Goal: Task Accomplishment & Management: Manage account settings

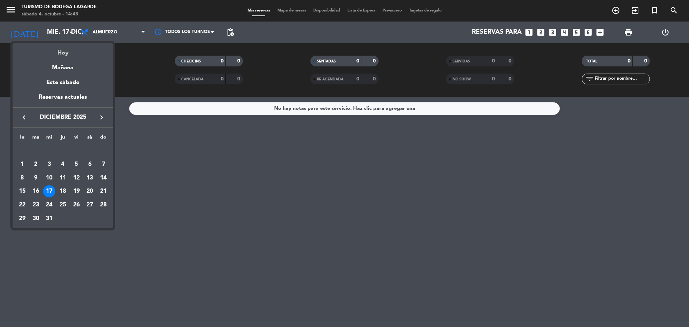
click at [60, 52] on div "Hoy" at bounding box center [63, 50] width 101 height 15
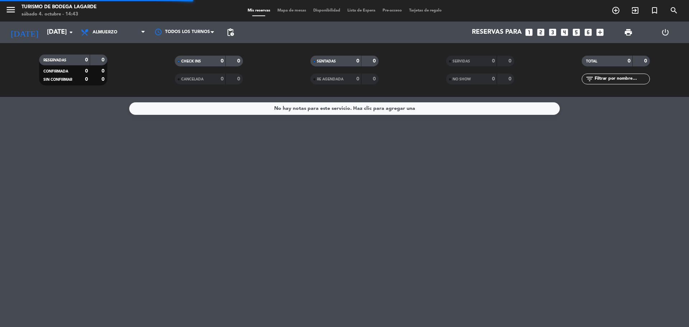
click at [18, 13] on span "menu" at bounding box center [13, 11] width 16 height 17
click at [13, 13] on icon "menu" at bounding box center [10, 9] width 11 height 11
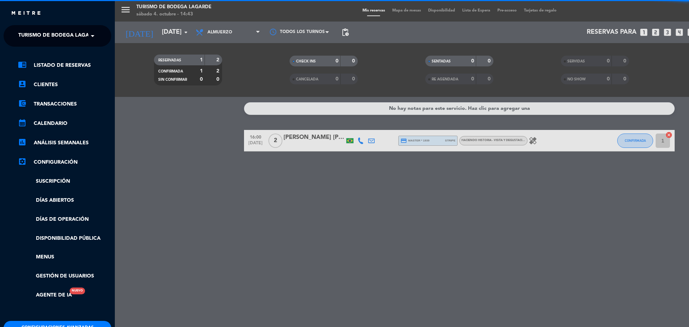
click at [39, 26] on ng-select "× Turismo de Bodega [PERSON_NAME] ×" at bounding box center [58, 36] width 108 height 22
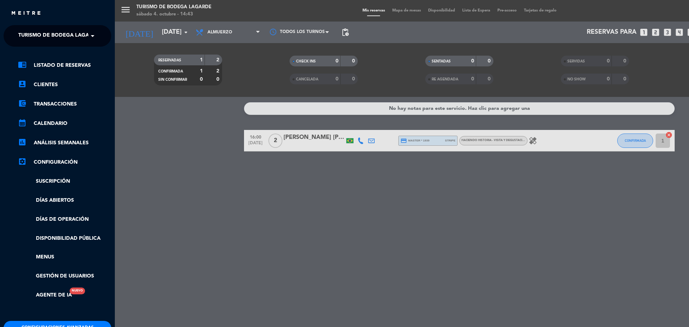
click at [39, 30] on span "Turismo de Bodega Lagarde" at bounding box center [58, 35] width 81 height 15
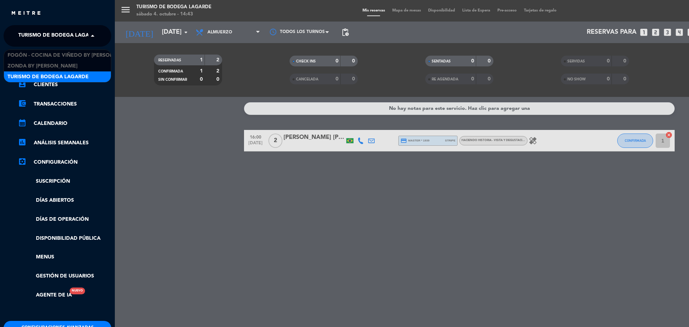
click at [53, 78] on span "Turismo de Bodega Lagarde" at bounding box center [48, 77] width 81 height 8
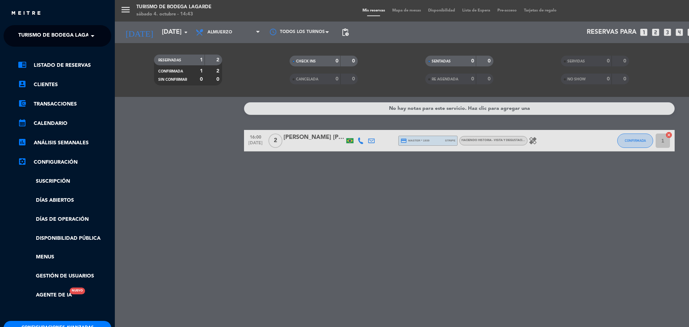
click at [182, 140] on div "menu Turismo de Bodega [PERSON_NAME] [DATE] 4. octubre - 14:43 Mis reservas Map…" at bounding box center [459, 163] width 689 height 327
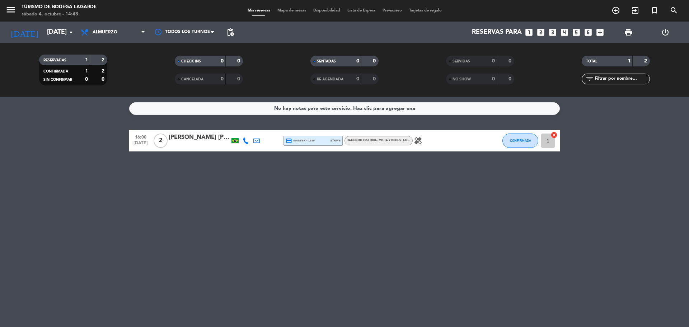
click at [389, 144] on div "HACIENDO HISTORIA - visita y degustación - Idioma: Español" at bounding box center [379, 140] width 68 height 9
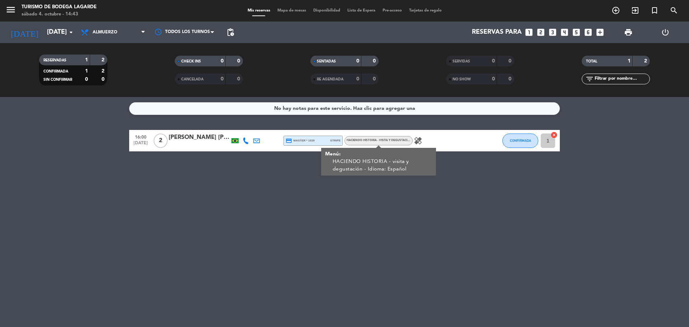
click at [267, 203] on div "No hay notas para este servicio. Haz clic para agregar una 16:00 [DATE] 2 [PERS…" at bounding box center [344, 212] width 689 height 230
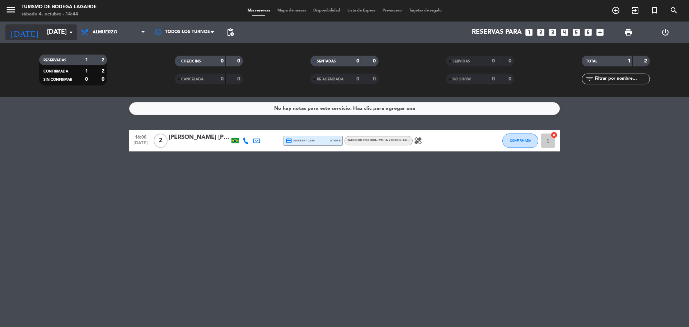
click at [45, 31] on input "[DATE]" at bounding box center [84, 32] width 83 height 14
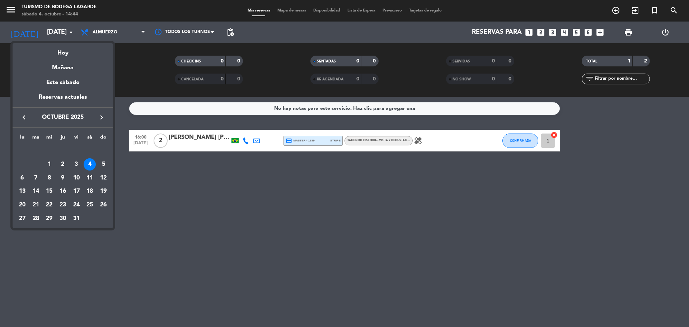
click at [101, 116] on icon "keyboard_arrow_right" at bounding box center [101, 117] width 9 height 9
click at [98, 166] on div "7" at bounding box center [103, 164] width 12 height 12
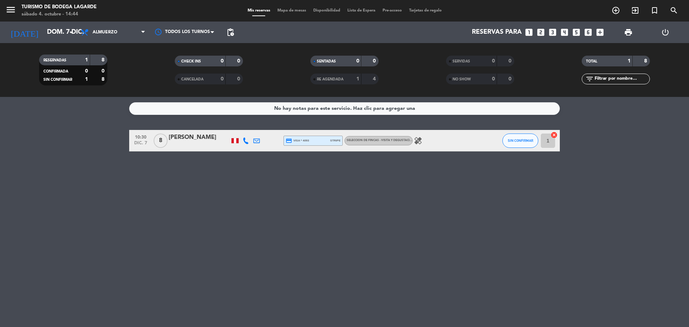
click at [234, 140] on div at bounding box center [235, 140] width 7 height 5
click at [428, 141] on div "healing" at bounding box center [445, 140] width 65 height 21
click at [416, 140] on icon "healing" at bounding box center [418, 140] width 9 height 9
click at [400, 140] on span "SELECCION DE FINCAS - Visita y degustación - Idioma: Español" at bounding box center [395, 140] width 96 height 3
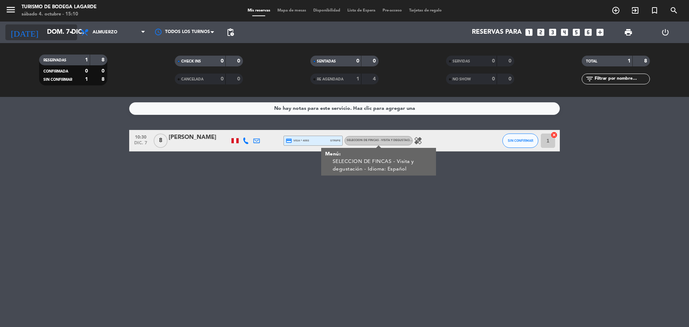
click at [43, 28] on input "dom. 7 dic." at bounding box center [84, 32] width 83 height 14
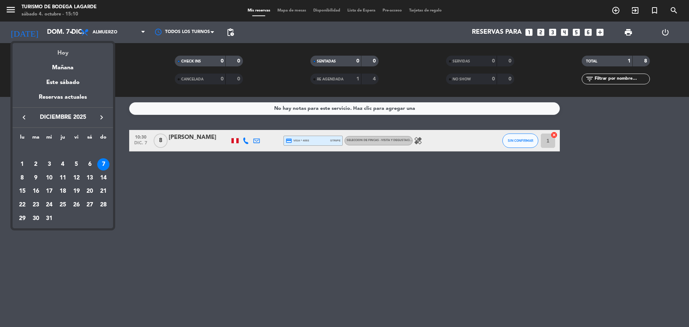
click at [51, 47] on div "Hoy" at bounding box center [63, 50] width 101 height 15
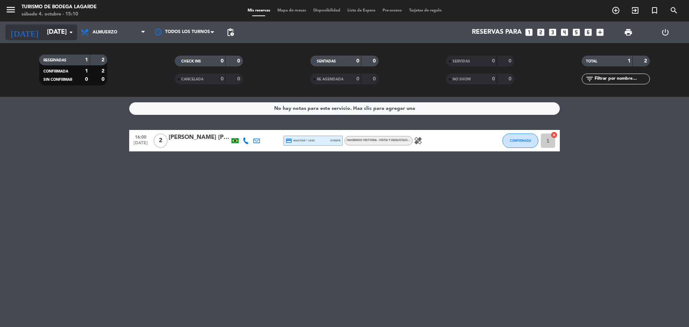
click at [43, 36] on input "[DATE]" at bounding box center [84, 32] width 83 height 14
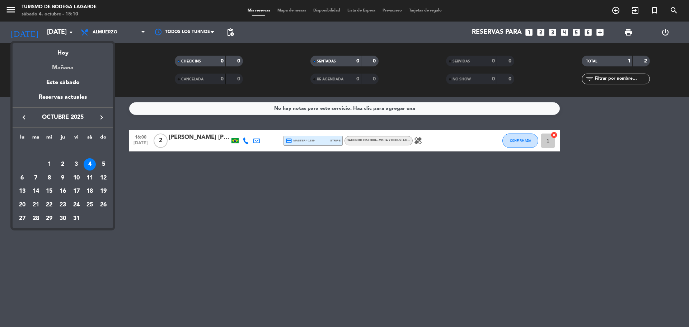
click at [49, 66] on div "Mañana" at bounding box center [63, 65] width 101 height 15
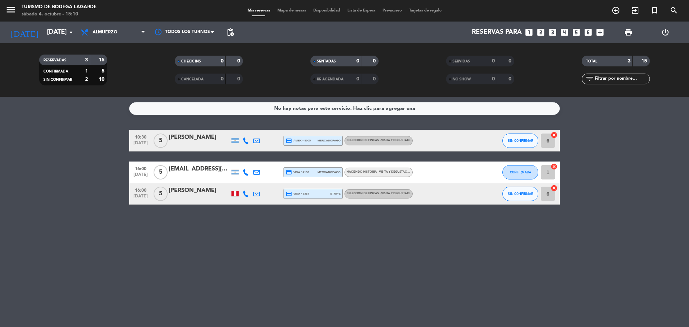
click at [248, 195] on icon at bounding box center [246, 194] width 6 height 6
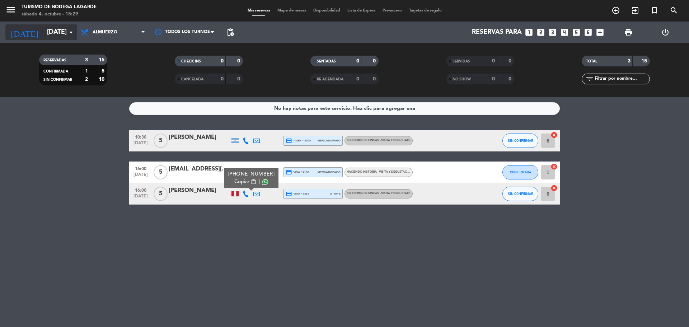
click at [49, 39] on input "[DATE]" at bounding box center [84, 32] width 83 height 14
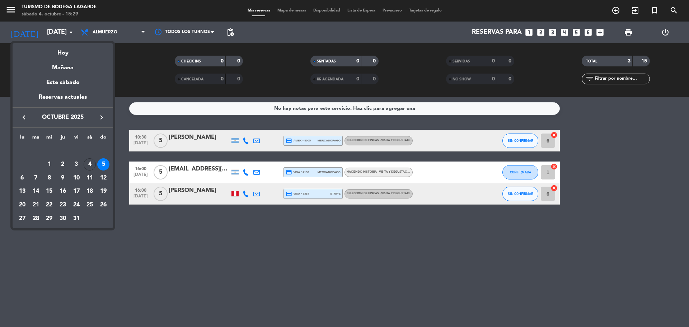
click at [101, 118] on icon "keyboard_arrow_right" at bounding box center [101, 117] width 9 height 9
click at [63, 165] on div "4" at bounding box center [63, 164] width 12 height 12
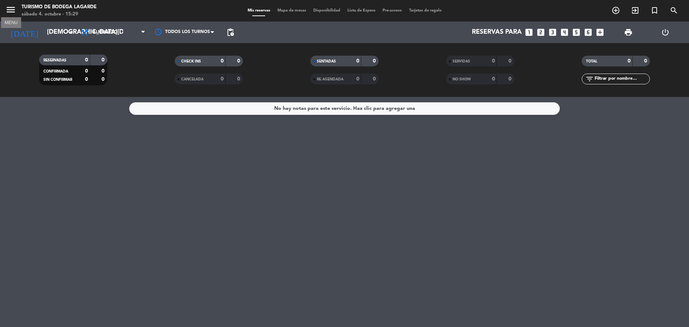
click at [9, 14] on icon "menu" at bounding box center [10, 9] width 11 height 11
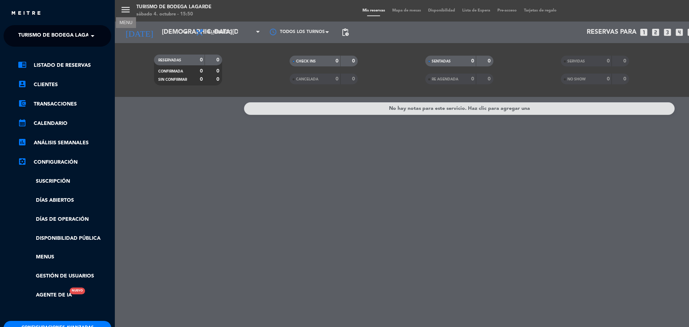
drag, startPoint x: 170, startPoint y: 106, endPoint x: 54, endPoint y: 62, distance: 123.9
click at [168, 108] on div "menu MENU Turismo de Bodega [PERSON_NAME] [DATE] 4. octubre - 15:50 Mis reserva…" at bounding box center [459, 163] width 689 height 327
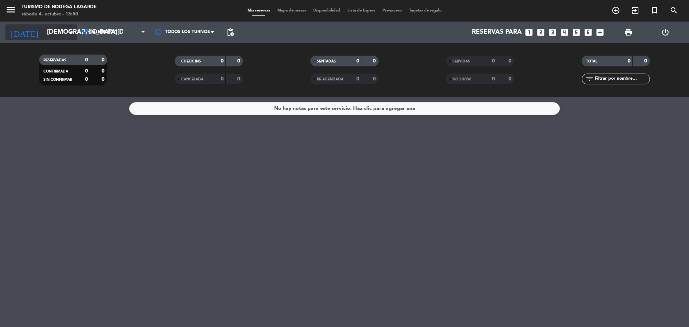
click at [43, 27] on input "[DEMOGRAPHIC_DATA][DATE]" at bounding box center [84, 32] width 83 height 14
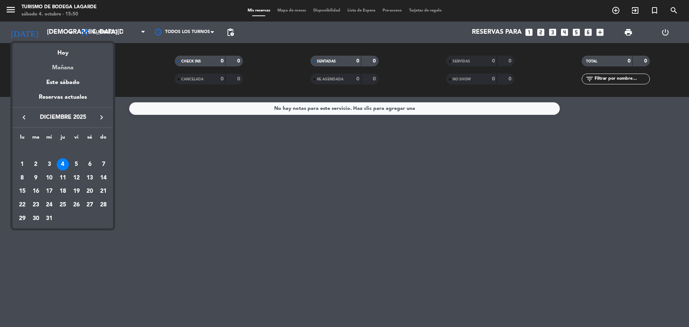
click at [53, 64] on div "Mañana" at bounding box center [63, 65] width 101 height 15
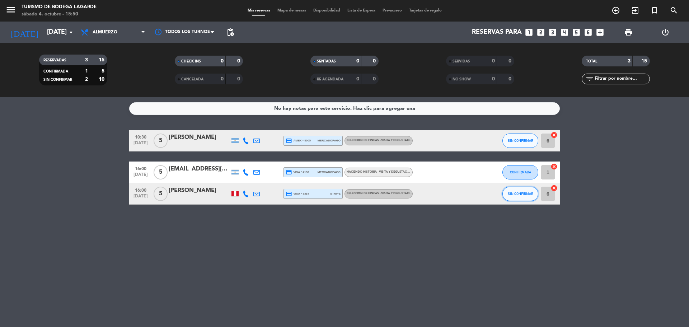
click at [521, 197] on button "SIN CONFIRMAR" at bounding box center [521, 194] width 36 height 14
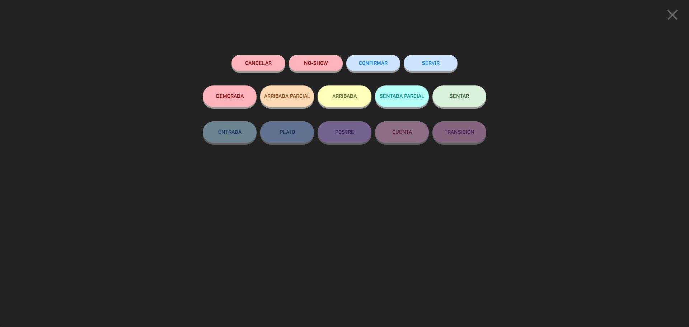
click at [371, 65] on span "CONFIRMAR" at bounding box center [373, 63] width 29 height 6
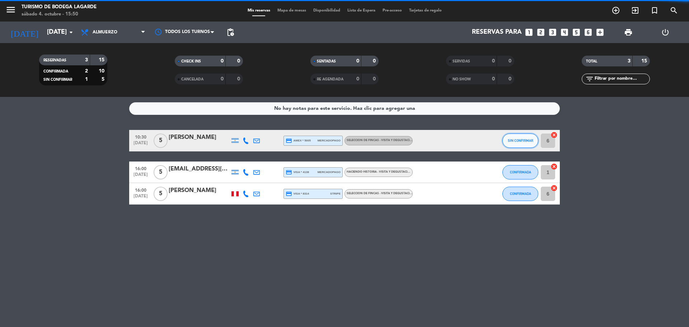
click at [517, 139] on span "SIN CONFIRMAR" at bounding box center [520, 141] width 25 height 4
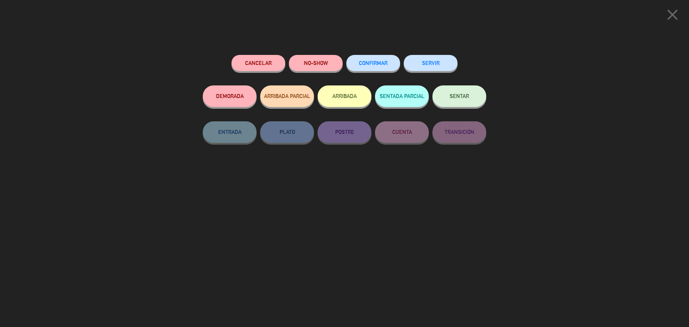
click at [382, 58] on button "CONFIRMAR" at bounding box center [373, 63] width 54 height 16
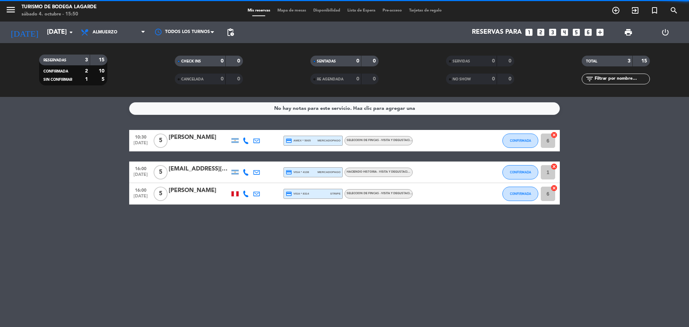
click at [276, 287] on div "No hay notas para este servicio. Haz clic para agregar una 10:30 [DATE] 5 [PERS…" at bounding box center [344, 212] width 689 height 230
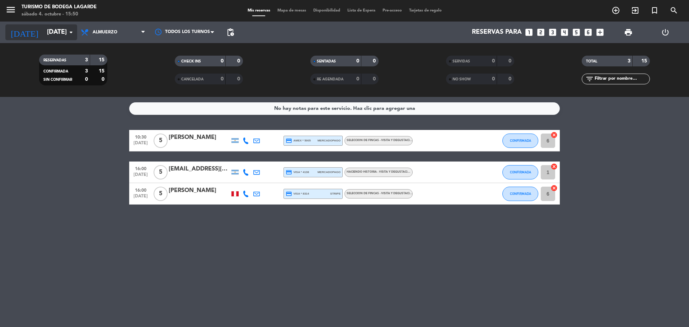
click at [43, 33] on input "[DATE]" at bounding box center [84, 32] width 83 height 14
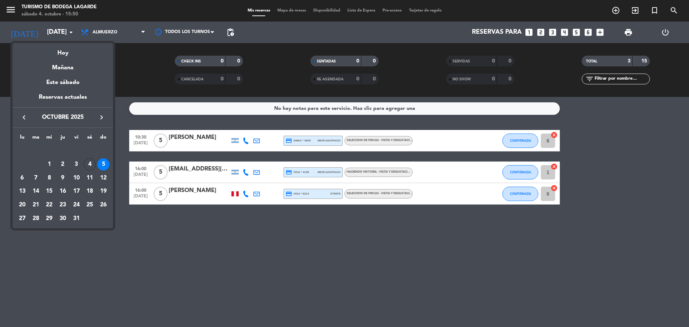
click at [16, 16] on div at bounding box center [344, 163] width 689 height 327
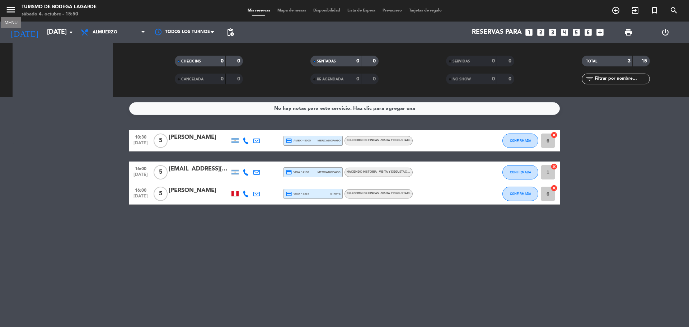
click at [9, 12] on icon "menu" at bounding box center [10, 9] width 11 height 11
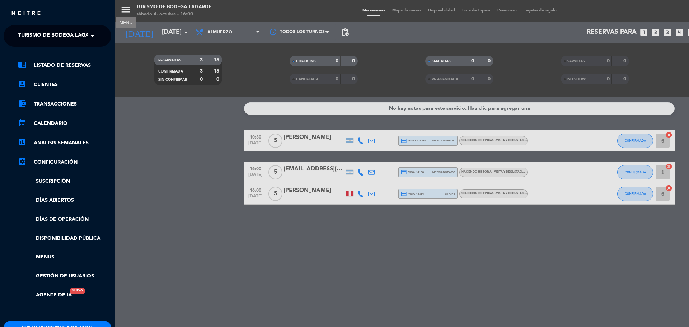
click at [143, 132] on div "menu MENU Turismo de Bodega [PERSON_NAME] [DATE] 4. octubre - 16:00 Mis reserva…" at bounding box center [459, 163] width 689 height 327
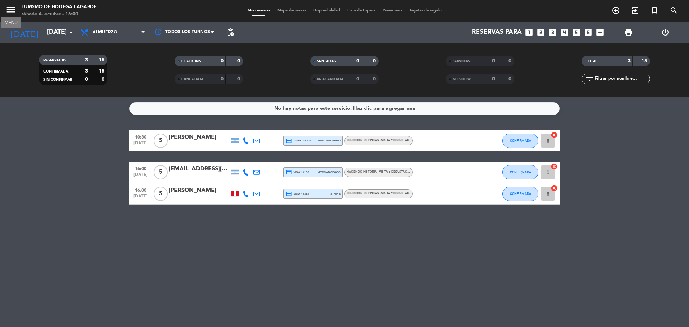
click at [8, 13] on icon "menu" at bounding box center [10, 9] width 11 height 11
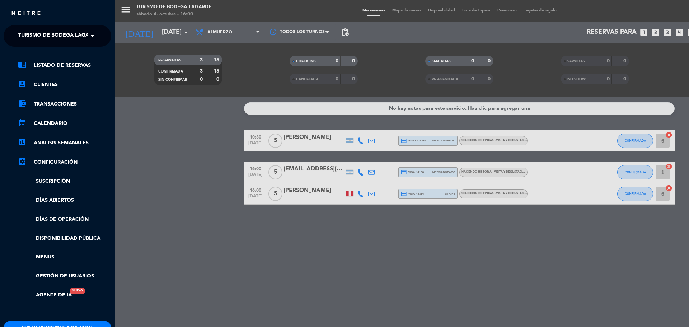
click at [22, 31] on span "Turismo de Bodega Lagarde" at bounding box center [58, 35] width 81 height 15
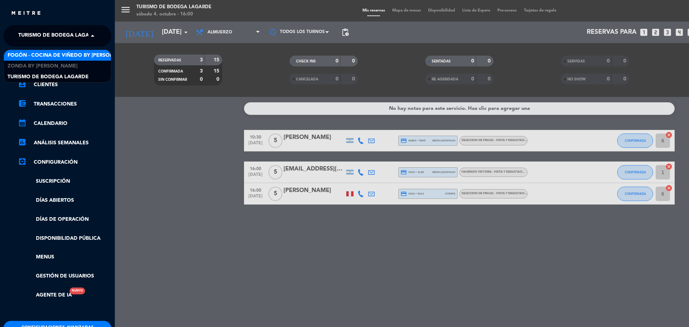
click at [31, 54] on span "Fogón - Cocina de viñedo by [PERSON_NAME]" at bounding box center [71, 55] width 126 height 8
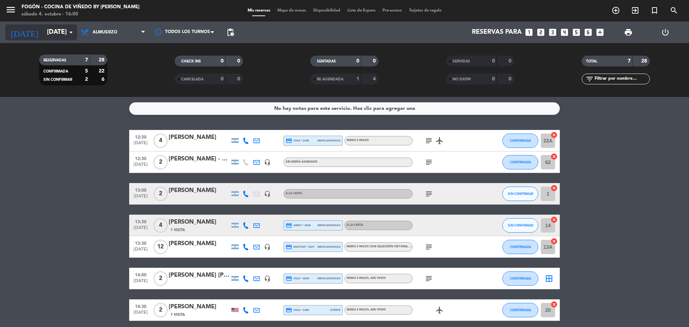
click at [69, 31] on icon "arrow_drop_down" at bounding box center [71, 32] width 9 height 9
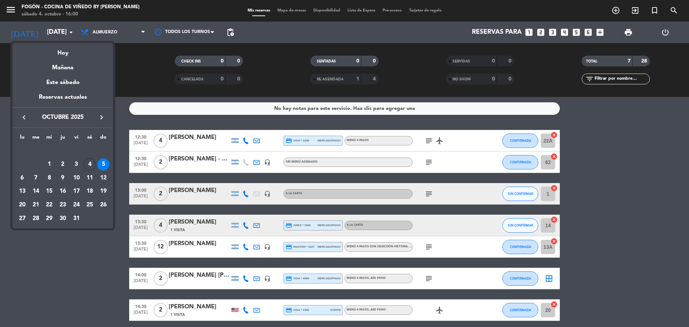
drag, startPoint x: 97, startPoint y: 110, endPoint x: 101, endPoint y: 118, distance: 8.7
click at [99, 114] on div "keyboard_arrow_left octubre 2025 keyboard_arrow_right" at bounding box center [63, 117] width 101 height 20
click at [101, 118] on icon "keyboard_arrow_right" at bounding box center [101, 117] width 9 height 9
click at [63, 168] on div "4" at bounding box center [63, 164] width 12 height 12
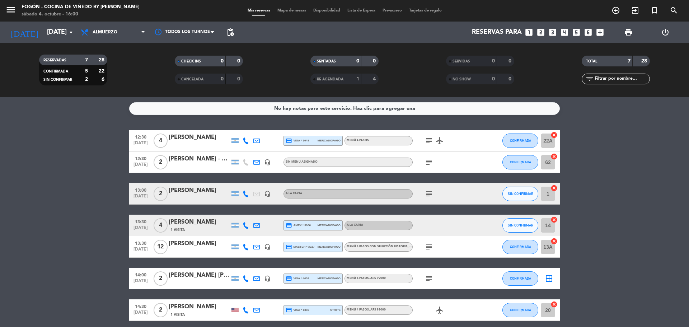
type input "[DEMOGRAPHIC_DATA][DATE]"
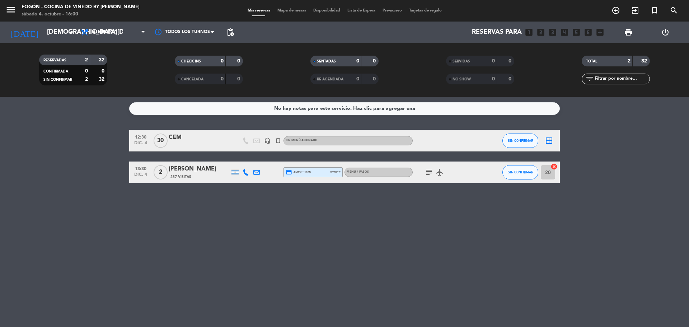
click at [427, 176] on icon "subject" at bounding box center [429, 172] width 9 height 9
click at [443, 172] on icon "airplanemode_active" at bounding box center [439, 172] width 9 height 9
click at [270, 140] on icon "headset_mic" at bounding box center [267, 141] width 6 height 6
click at [261, 140] on div at bounding box center [256, 140] width 11 height 21
click at [232, 33] on span "pending_actions" at bounding box center [230, 32] width 9 height 9
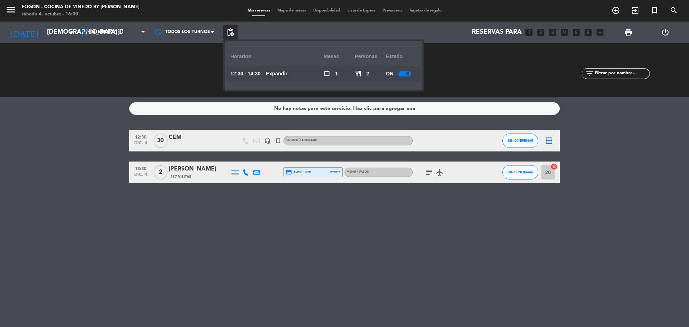
click at [232, 33] on span "pending_actions" at bounding box center [230, 32] width 9 height 9
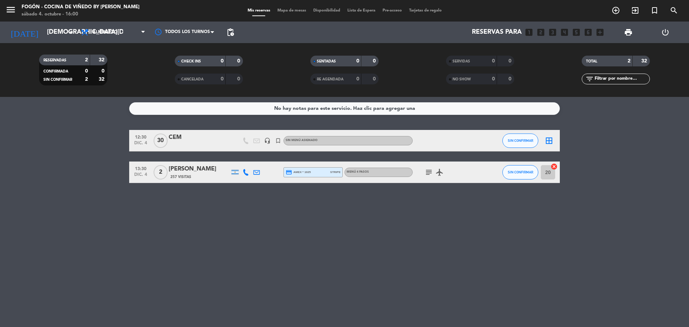
click at [106, 170] on bookings-row "12:30 [DATE] CEM headset_mic turned_in_not Sin menú asignado SIN CONFIRMAR bord…" at bounding box center [344, 156] width 689 height 53
click at [617, 14] on icon "add_circle_outline" at bounding box center [616, 10] width 9 height 9
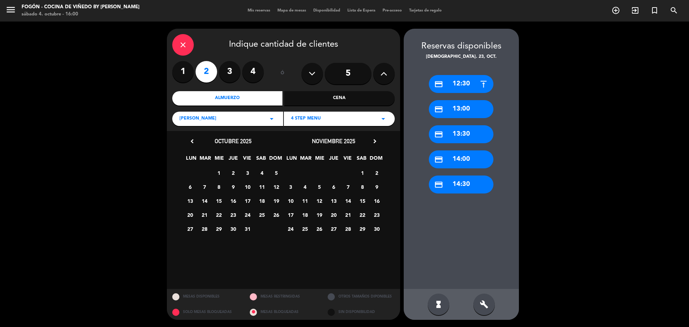
click at [180, 47] on icon "close" at bounding box center [183, 45] width 9 height 9
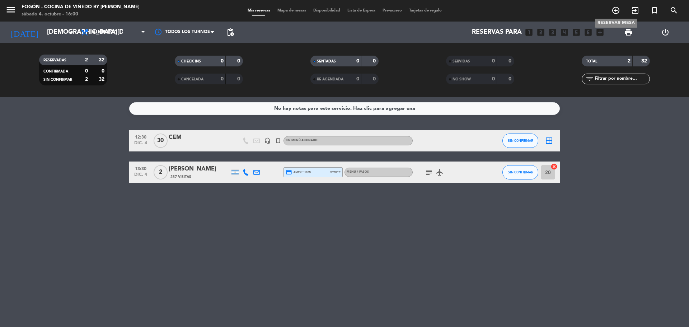
click at [612, 9] on icon "add_circle_outline" at bounding box center [616, 10] width 9 height 9
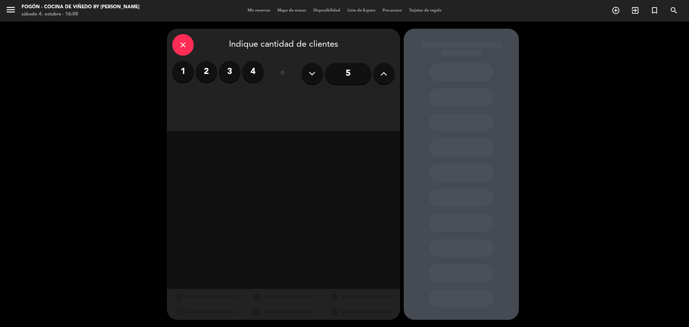
click at [383, 69] on icon at bounding box center [384, 73] width 7 height 11
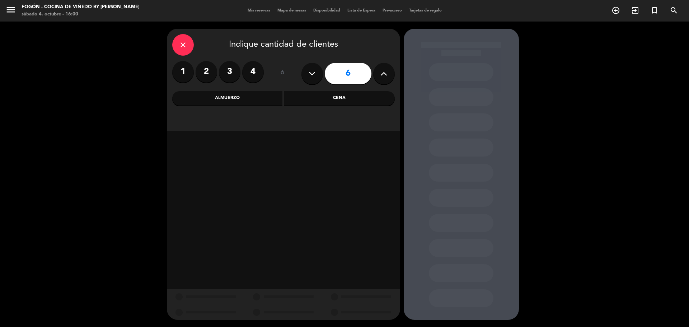
click at [261, 95] on div "Almuerzo" at bounding box center [227, 98] width 111 height 14
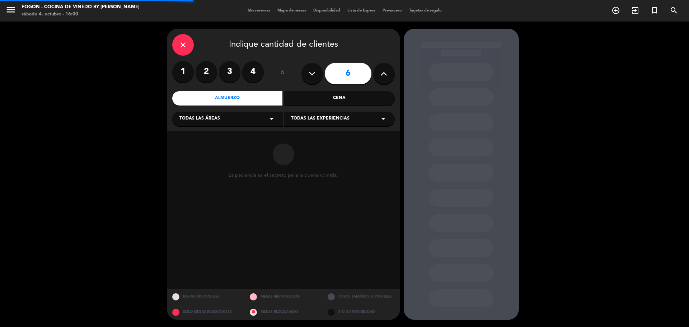
click at [217, 125] on div "Todas las áreas arrow_drop_down" at bounding box center [227, 119] width 111 height 14
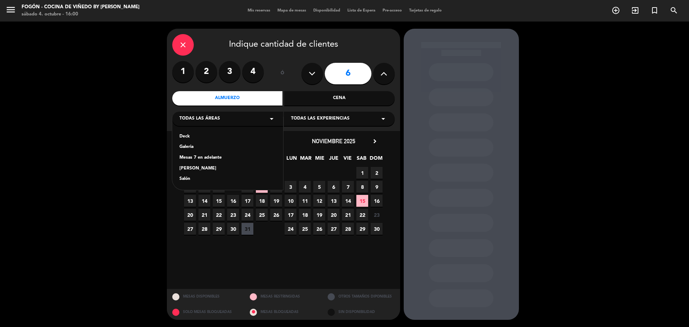
click at [191, 169] on div "[PERSON_NAME]" at bounding box center [228, 168] width 97 height 7
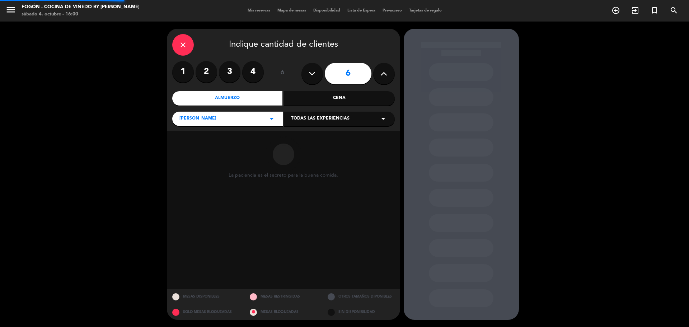
click at [304, 109] on div "close Indique cantidad de clientes 1 2 3 4 ó 6 Almuerzo Cena [PERSON_NAME] arro…" at bounding box center [283, 80] width 233 height 102
click at [308, 118] on span "Todas las experiencias" at bounding box center [320, 118] width 59 height 7
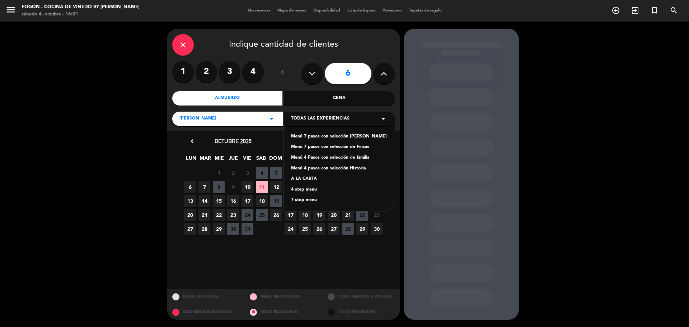
click at [307, 178] on div "A LA CARTA" at bounding box center [339, 179] width 97 height 7
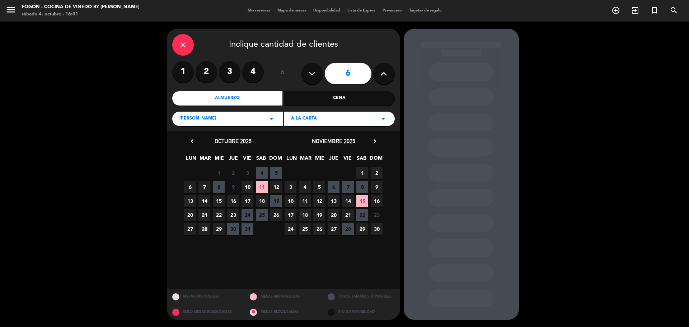
click at [373, 143] on icon "chevron_right" at bounding box center [375, 142] width 8 height 8
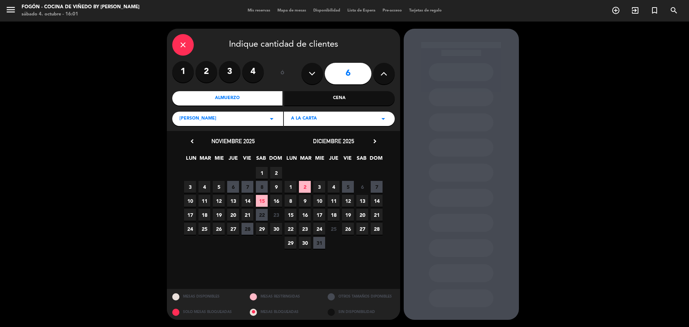
click at [374, 185] on span "7" at bounding box center [377, 187] width 12 height 12
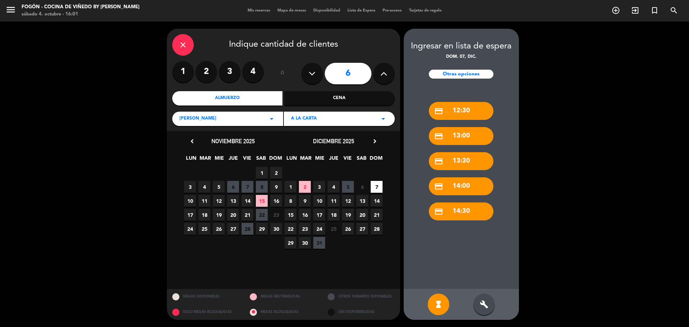
click at [469, 216] on div "credit_card 14:30" at bounding box center [461, 211] width 65 height 18
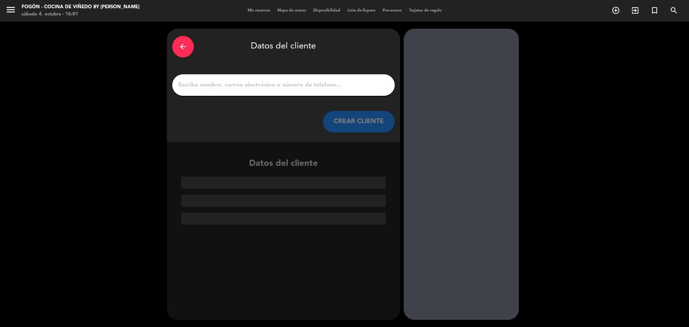
click at [255, 78] on div at bounding box center [283, 85] width 223 height 22
click at [208, 83] on input "1" at bounding box center [284, 85] width 212 height 10
paste input "[PERSON_NAME]"
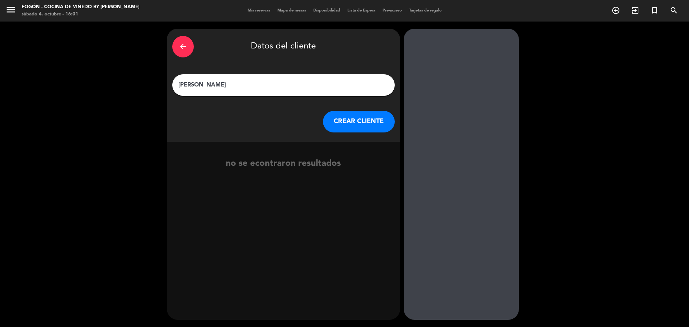
type input "[PERSON_NAME]"
click at [356, 121] on button "CREAR CLIENTE" at bounding box center [359, 122] width 72 height 22
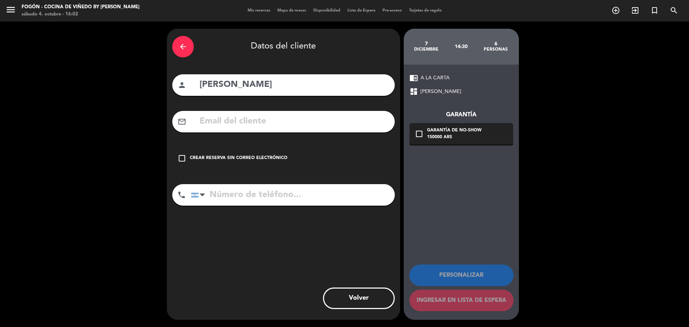
click at [209, 124] on input "text" at bounding box center [294, 121] width 191 height 15
paste input "[EMAIL_ADDRESS][DOMAIN_NAME]"
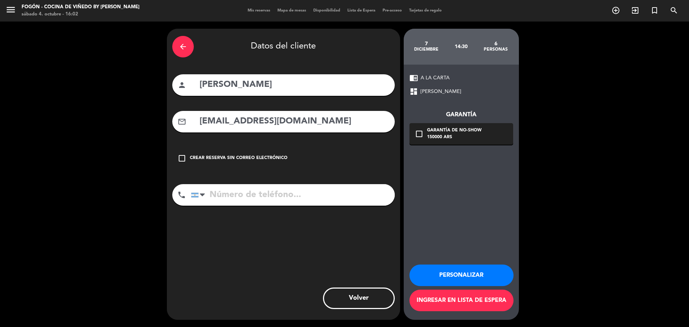
type input "[EMAIL_ADDRESS][DOMAIN_NAME]"
click at [245, 196] on input "tel" at bounding box center [293, 195] width 204 height 22
paste input "1138906155"
type input "1138906155"
click at [420, 132] on icon "check_box_outline_blank" at bounding box center [419, 134] width 9 height 9
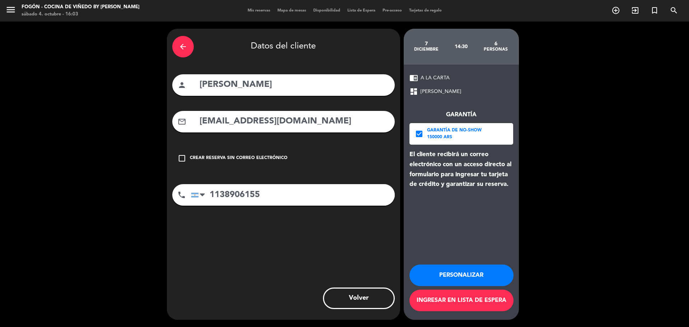
click at [183, 37] on div "arrow_back" at bounding box center [183, 47] width 22 height 22
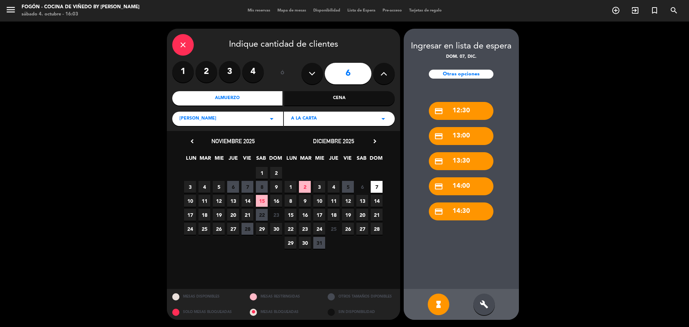
click at [181, 46] on icon "close" at bounding box center [183, 45] width 9 height 9
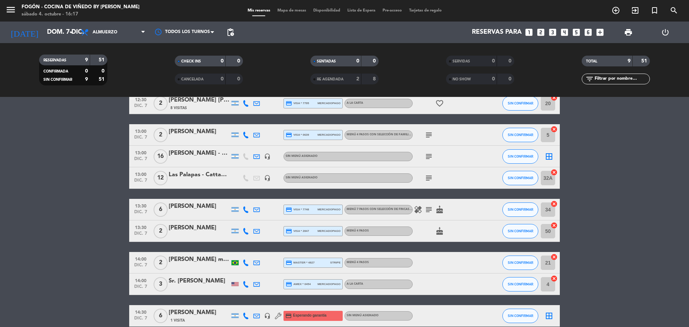
scroll to position [73, 0]
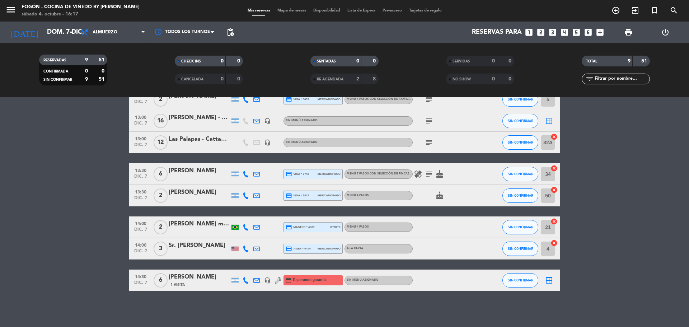
click at [191, 278] on div "[PERSON_NAME]" at bounding box center [199, 276] width 61 height 9
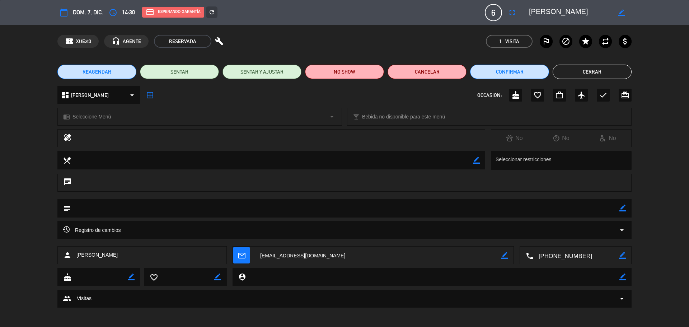
click at [110, 74] on span "REAGENDAR" at bounding box center [97, 72] width 29 height 8
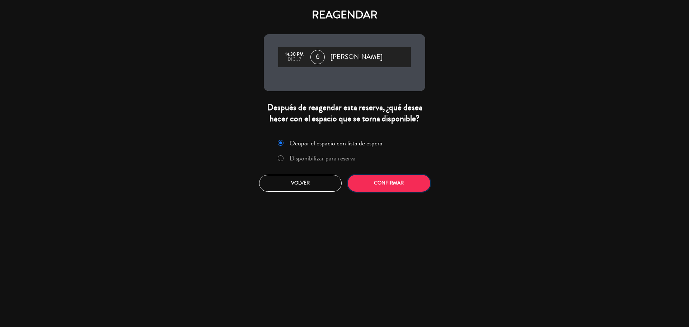
click at [374, 180] on button "Confirmar" at bounding box center [389, 183] width 83 height 17
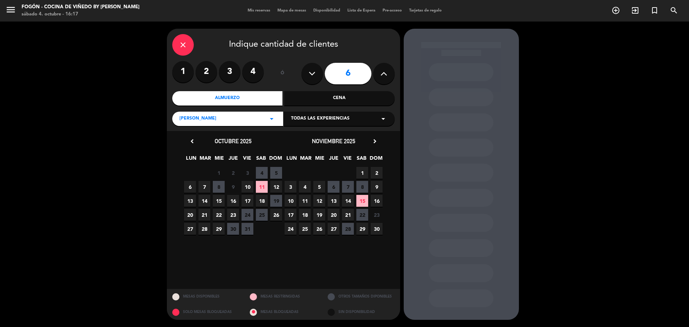
click at [376, 140] on icon "chevron_right" at bounding box center [375, 142] width 8 height 8
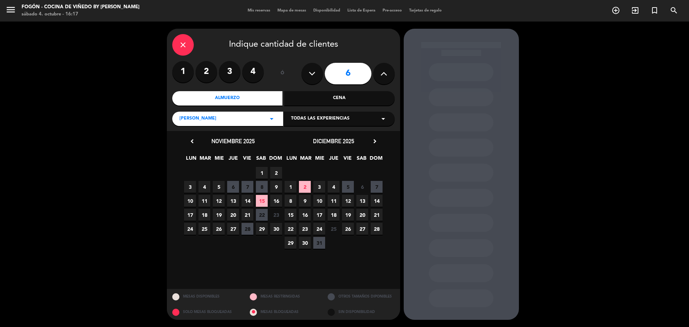
click at [334, 186] on span "4" at bounding box center [334, 187] width 12 height 12
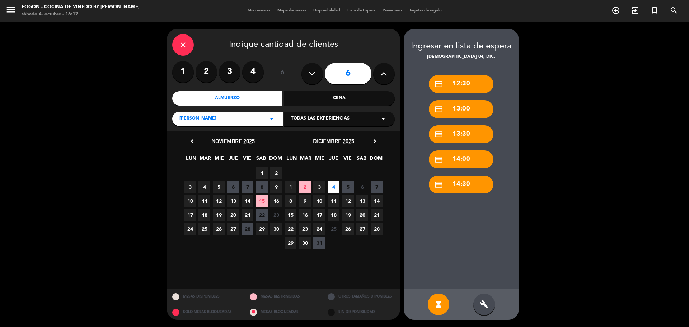
click at [481, 306] on icon "build" at bounding box center [484, 304] width 9 height 9
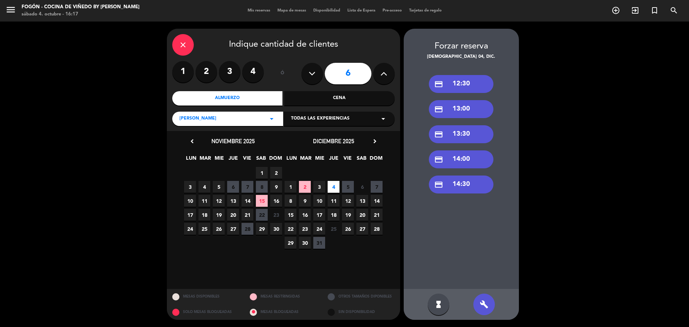
click at [459, 186] on div "credit_card 14:30" at bounding box center [461, 185] width 65 height 18
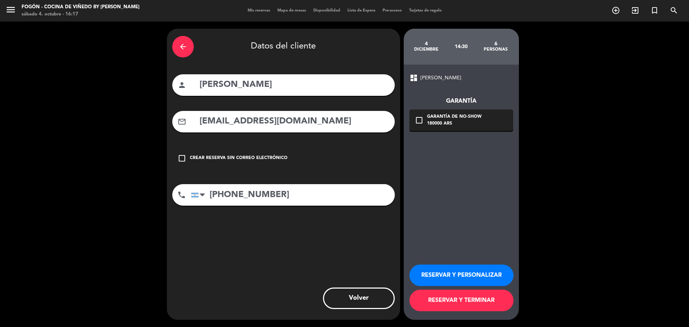
click at [423, 119] on icon "check_box_outline_blank" at bounding box center [419, 120] width 9 height 9
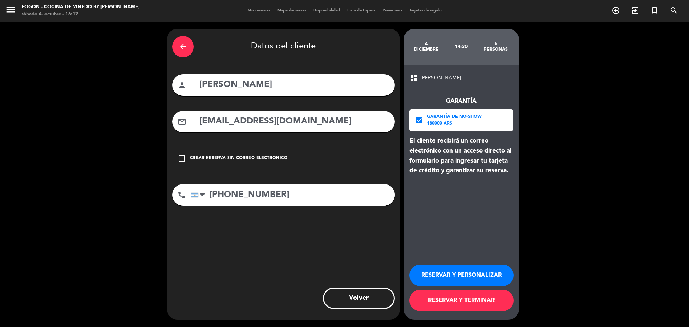
click at [460, 295] on button "RESERVAR Y TERMINAR" at bounding box center [462, 301] width 104 height 22
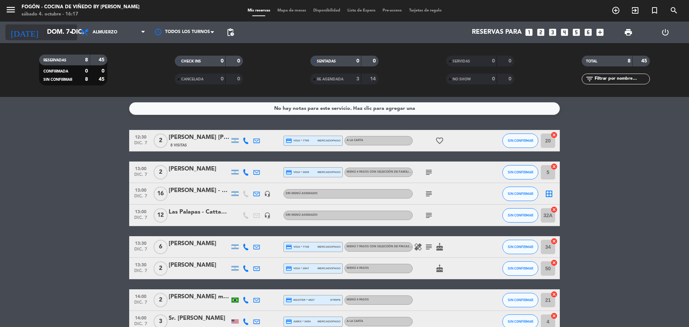
click at [54, 34] on input "dom. 7 dic." at bounding box center [84, 32] width 83 height 14
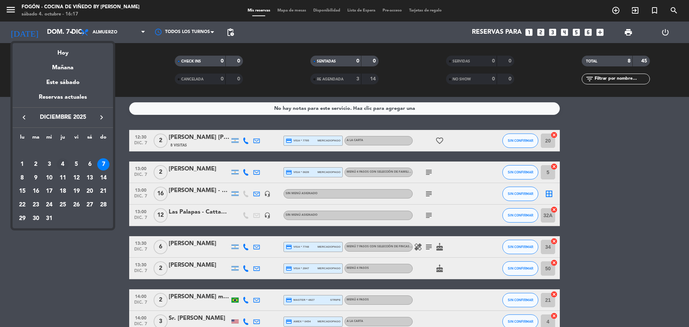
click at [67, 163] on div "4" at bounding box center [63, 164] width 12 height 12
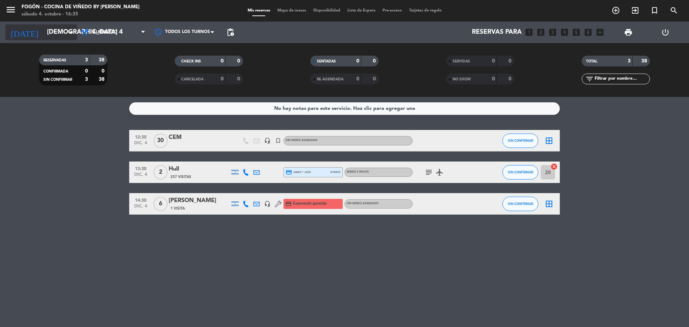
click at [43, 39] on input "[DEMOGRAPHIC_DATA][DATE]" at bounding box center [84, 32] width 83 height 14
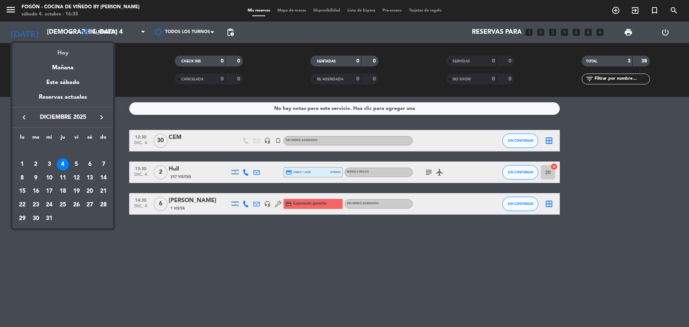
click at [53, 48] on div "Hoy" at bounding box center [63, 50] width 101 height 15
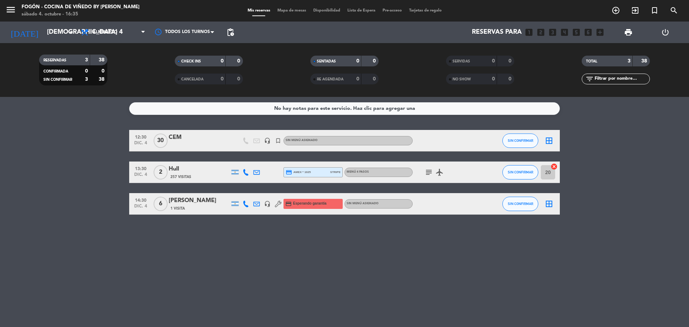
type input "[DATE]"
click at [13, 7] on icon "menu" at bounding box center [10, 9] width 11 height 11
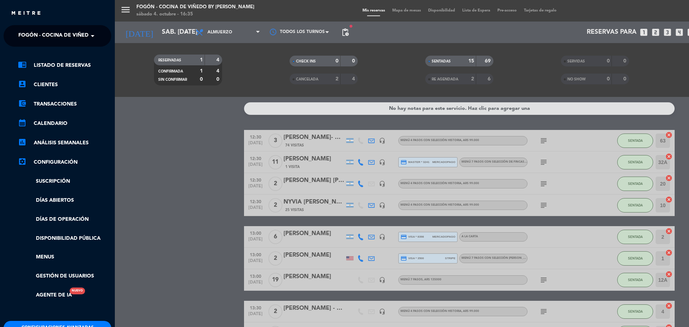
click at [145, 170] on div "menu Fogón - Cocina de viñedo by Lagarde sábado 4. octubre - 16:35 Mis reservas…" at bounding box center [459, 163] width 689 height 327
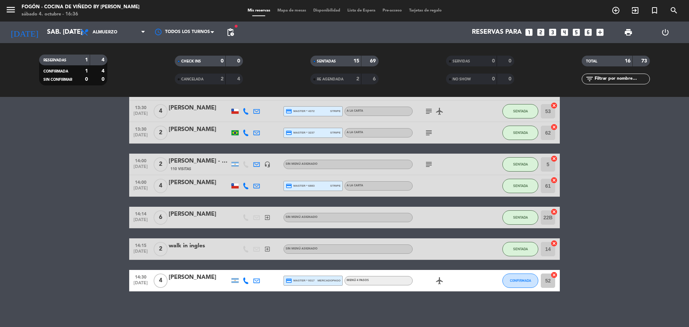
scroll to position [244, 0]
click at [348, 279] on span "Menú 4 pasos" at bounding box center [358, 280] width 22 height 3
click at [327, 301] on div "No hay notas para este servicio. Haz clic para agregar una 12:30 oct. 4 3 Laura…" at bounding box center [344, 212] width 689 height 230
click at [516, 282] on span "CONFIRMADA" at bounding box center [520, 280] width 21 height 4
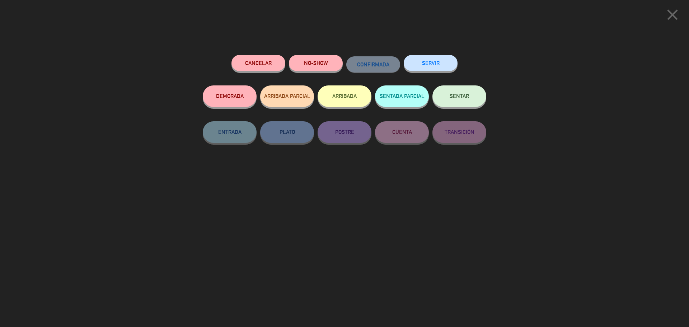
click at [468, 96] on span "SENTAR" at bounding box center [459, 96] width 19 height 6
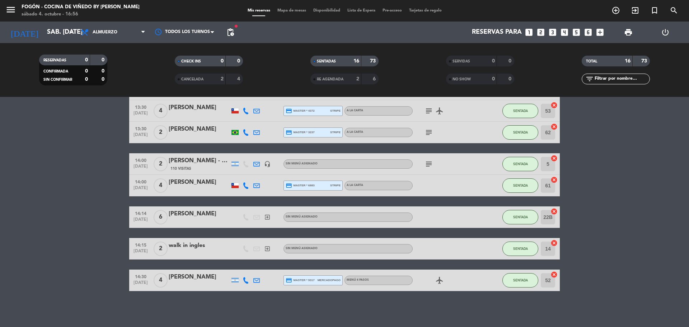
click at [89, 139] on bookings-row "12:30 oct. 4 3 Laura Cristina Sardelli- wolcen 74 Visitas headset_mic Menú 4 pa…" at bounding box center [344, 88] width 689 height 405
click at [62, 36] on input "[DATE]" at bounding box center [84, 32] width 83 height 14
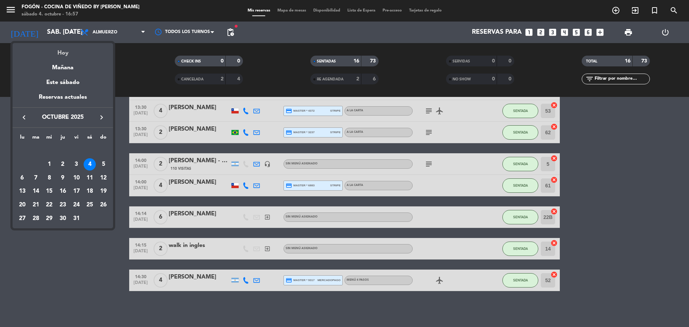
click at [64, 53] on div "Hoy" at bounding box center [63, 50] width 101 height 15
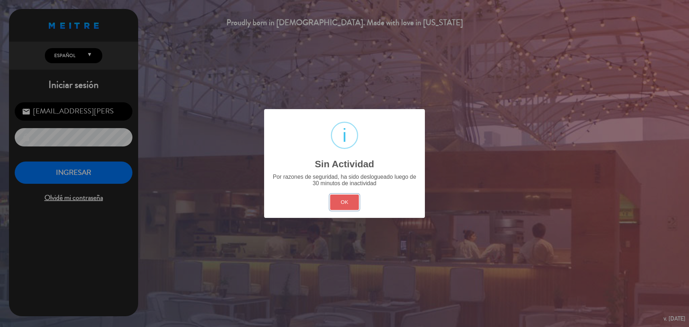
click at [336, 210] on button "OK" at bounding box center [344, 202] width 29 height 15
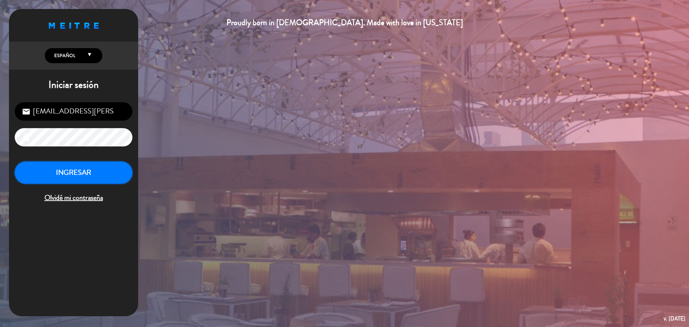
click at [58, 175] on button "INGRESAR" at bounding box center [74, 173] width 118 height 23
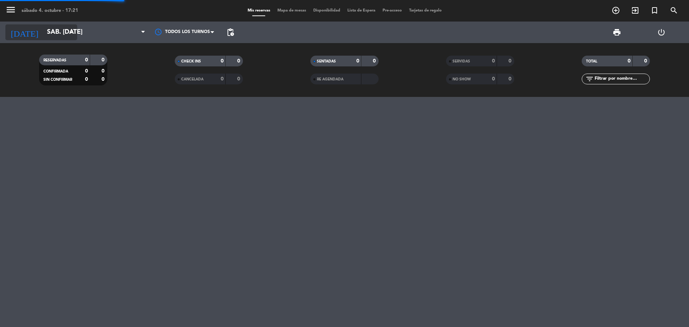
click at [59, 36] on input "[DATE]" at bounding box center [84, 32] width 83 height 14
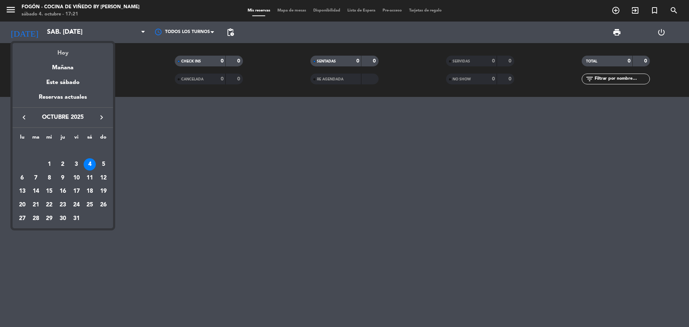
click at [60, 49] on div "Hoy" at bounding box center [63, 50] width 101 height 15
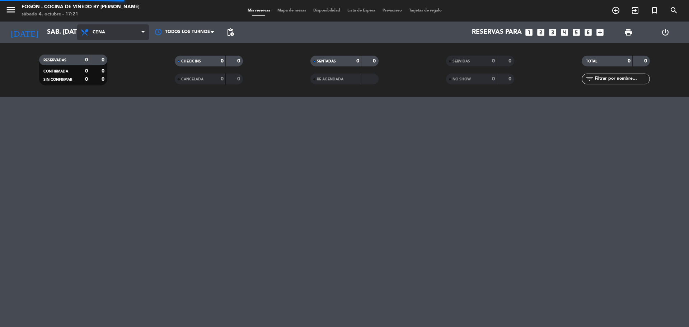
click at [105, 37] on span "Cena" at bounding box center [113, 32] width 72 height 16
click at [102, 79] on div "menu Fogón - Cocina de viñedo by Lagarde sábado 4. octubre - 17:21 Mis reservas…" at bounding box center [344, 48] width 689 height 97
click at [22, 160] on div "menu Fogón - Cocina de viñedo by Lagarde sábado 4. octubre - 17:21 Mis reservas…" at bounding box center [344, 163] width 689 height 327
click at [628, 31] on span "print" at bounding box center [628, 32] width 9 height 9
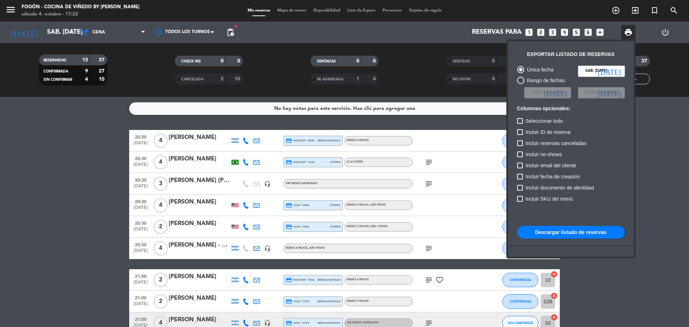
click at [597, 72] on input "[DATE]" at bounding box center [601, 71] width 47 height 11
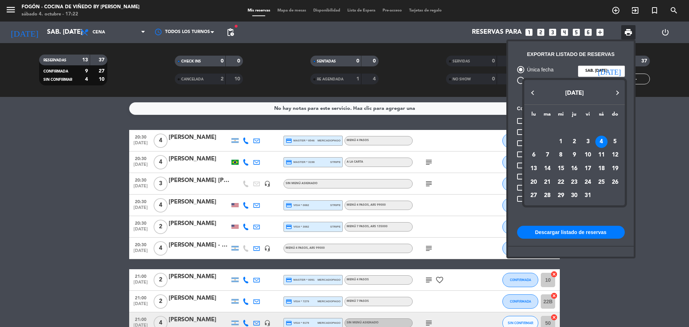
click at [597, 72] on div at bounding box center [344, 163] width 689 height 327
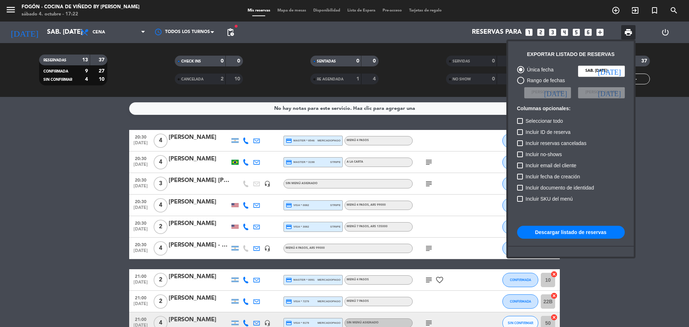
click at [572, 238] on button "Descargar listado de reservas" at bounding box center [571, 232] width 108 height 13
click at [572, 232] on button "Descargar listado de reservas" at bounding box center [571, 232] width 108 height 13
click at [413, 227] on div at bounding box center [344, 163] width 689 height 327
